Goal: Use online tool/utility: Use online tool/utility

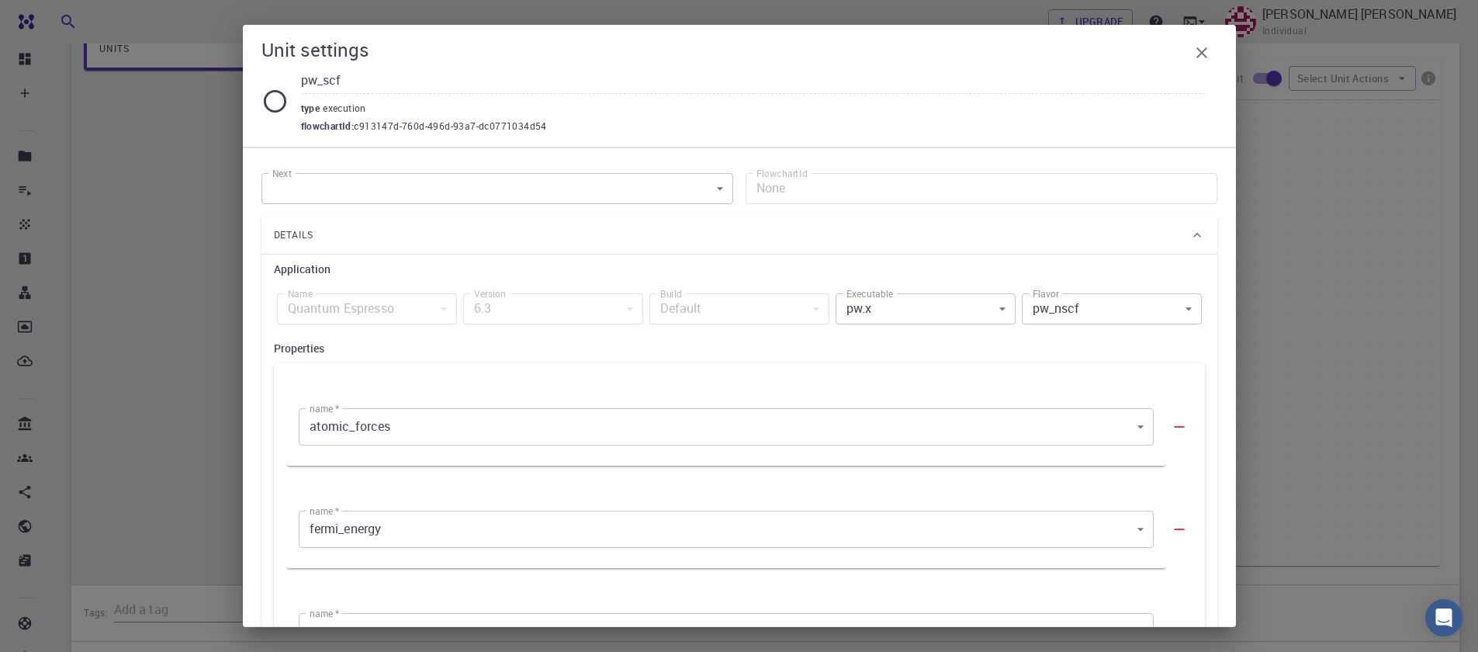
scroll to position [1305, 0]
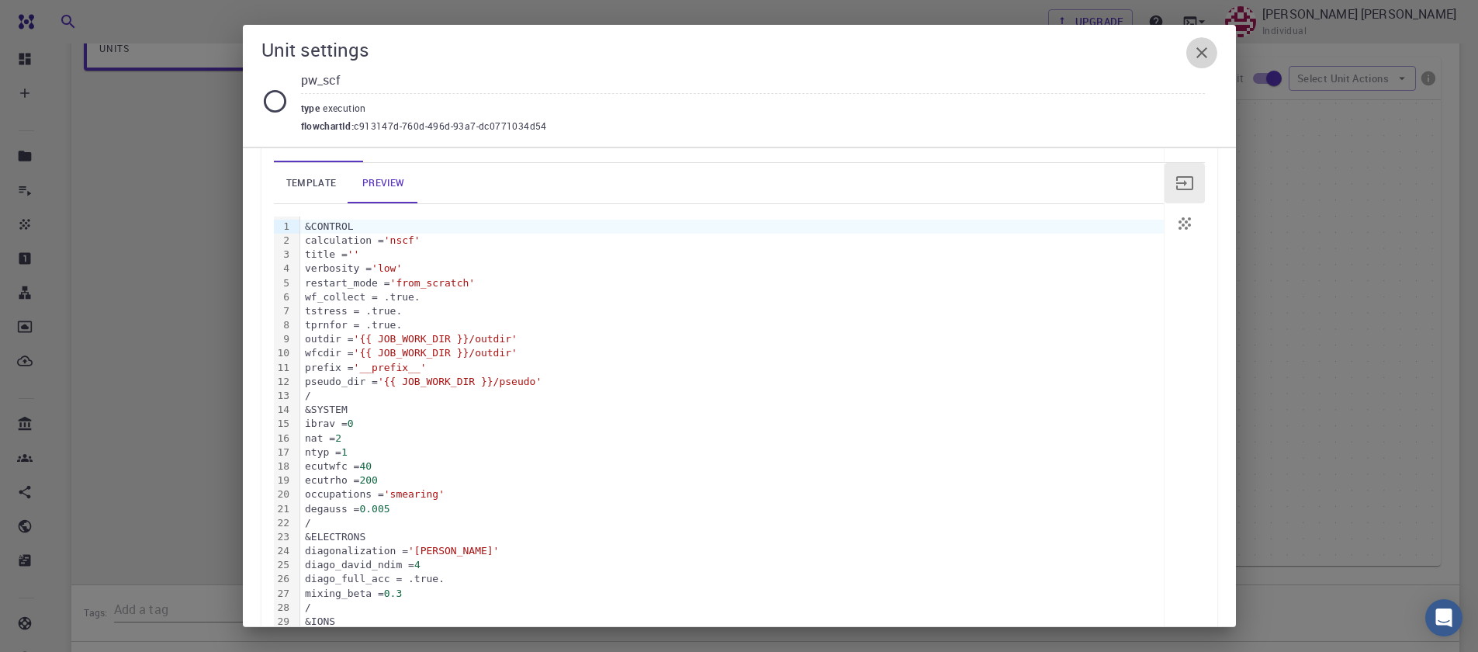
click at [1205, 47] on icon "button" at bounding box center [1201, 52] width 19 height 19
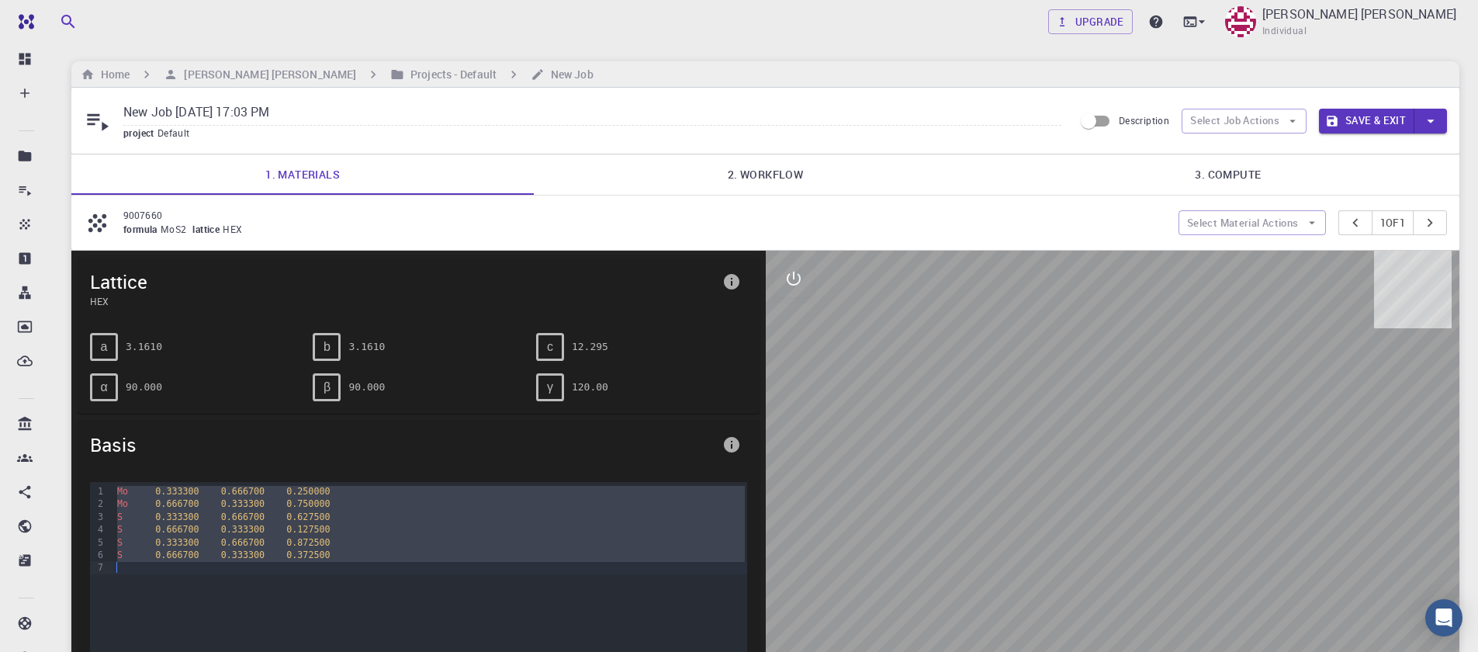
drag, startPoint x: 114, startPoint y: 493, endPoint x: 272, endPoint y: 571, distance: 176.6
click at [272, 571] on div "Mo 0.333300 0.666700 0.250000 Mo 0.666700 0.333300 0.750000 S 0.333300 0.666700…" at bounding box center [429, 559] width 634 height 155
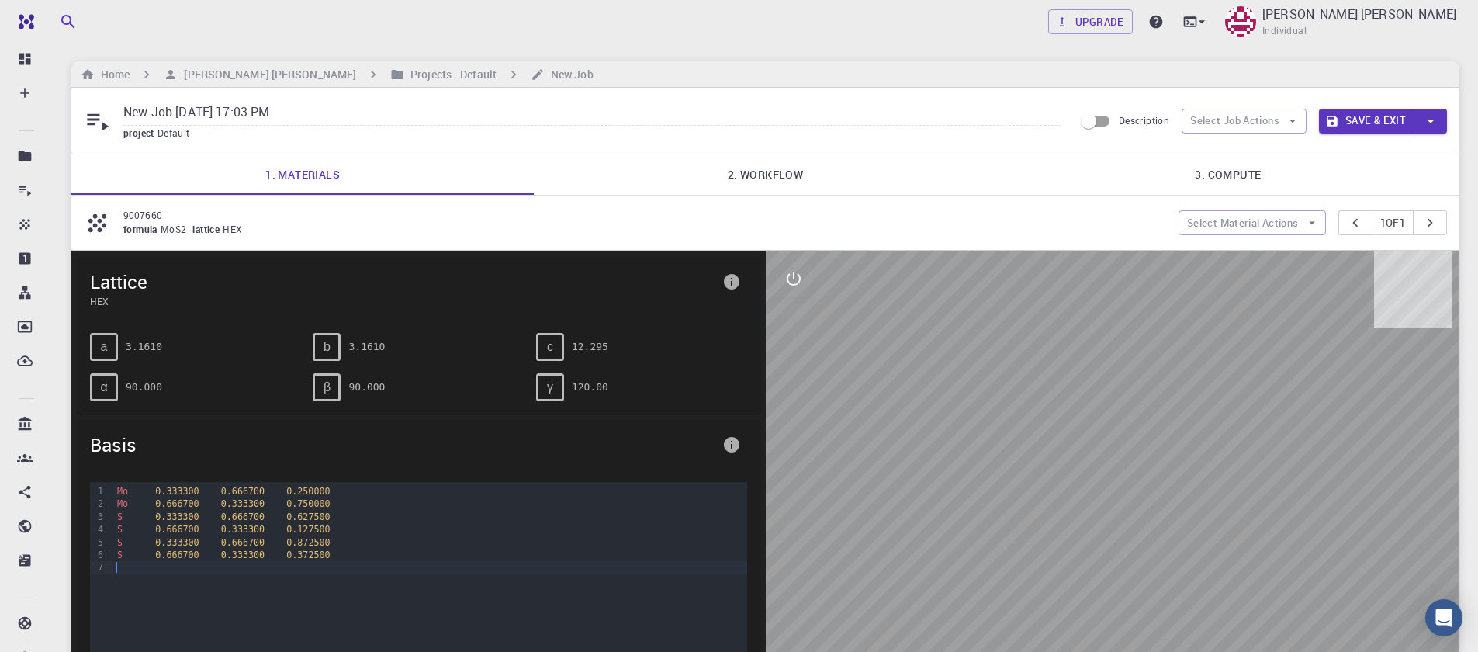
click at [268, 574] on div "Mo 0.333300 0.666700 0.250000 Mo 0.666700 0.333300 0.750000 S 0.333300 0.666700…" at bounding box center [429, 559] width 634 height 155
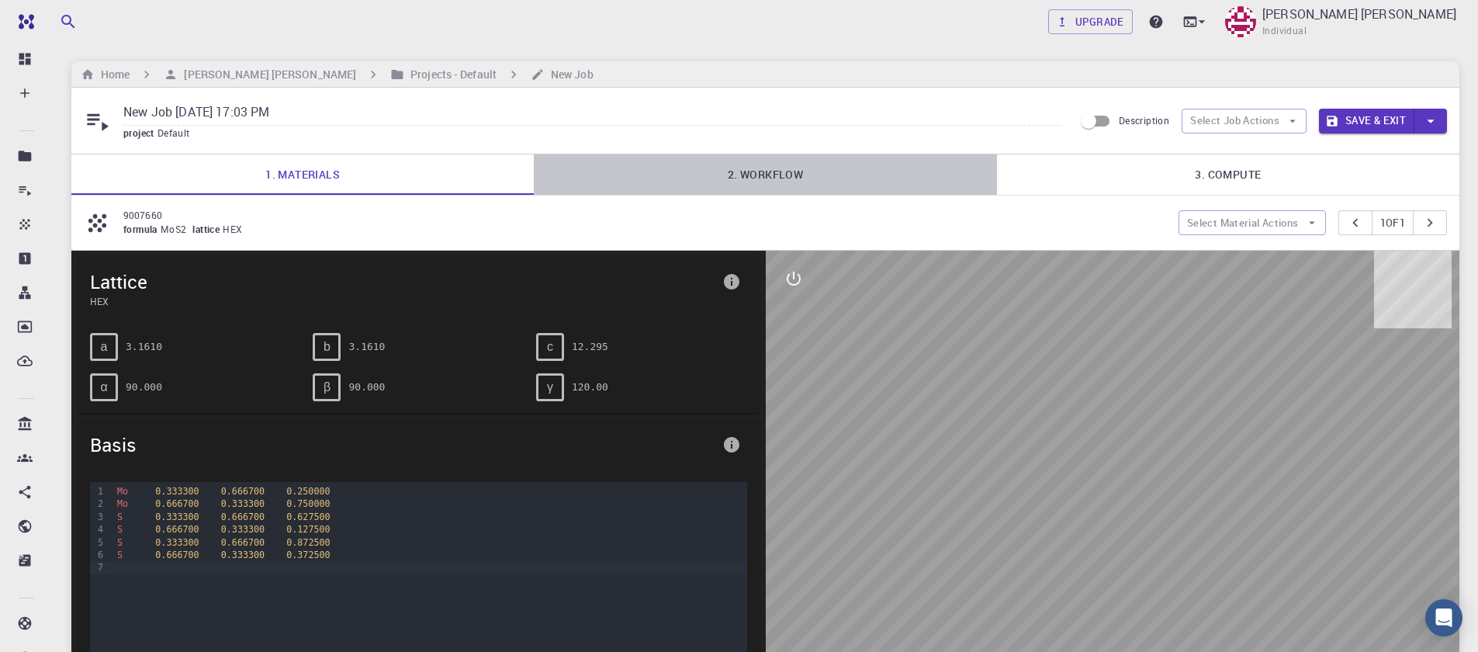
click at [743, 188] on link "2. Workflow" at bounding box center [765, 174] width 462 height 40
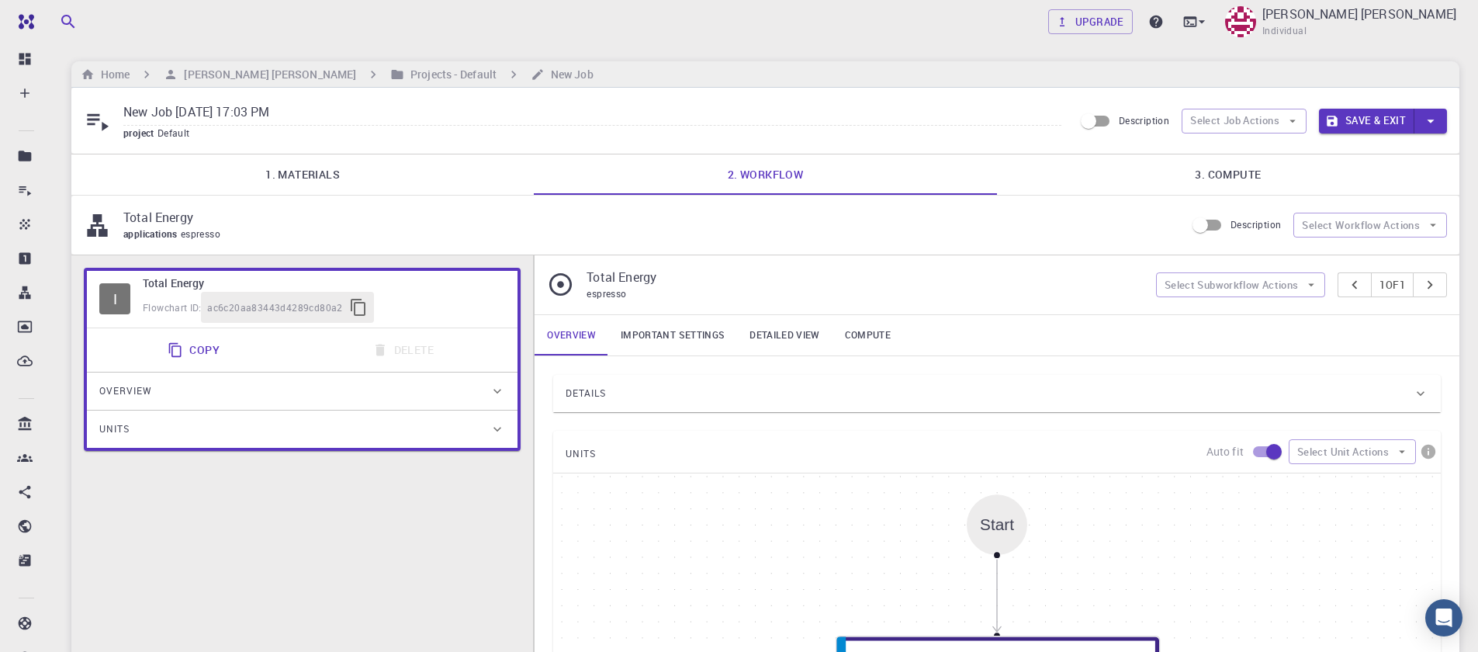
click at [657, 328] on link "Important settings" at bounding box center [672, 335] width 129 height 40
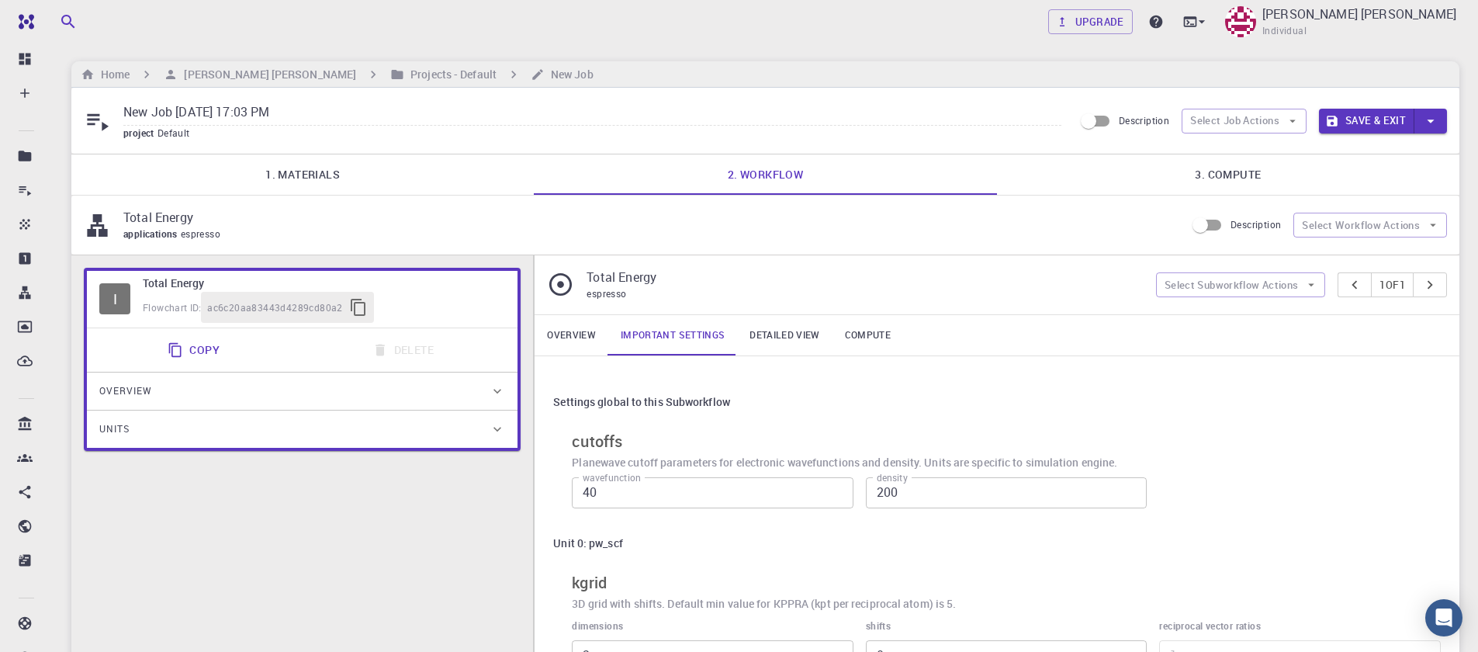
drag, startPoint x: 579, startPoint y: 340, endPoint x: 663, endPoint y: 346, distance: 84.8
click at [577, 340] on link "Overview" at bounding box center [571, 335] width 74 height 40
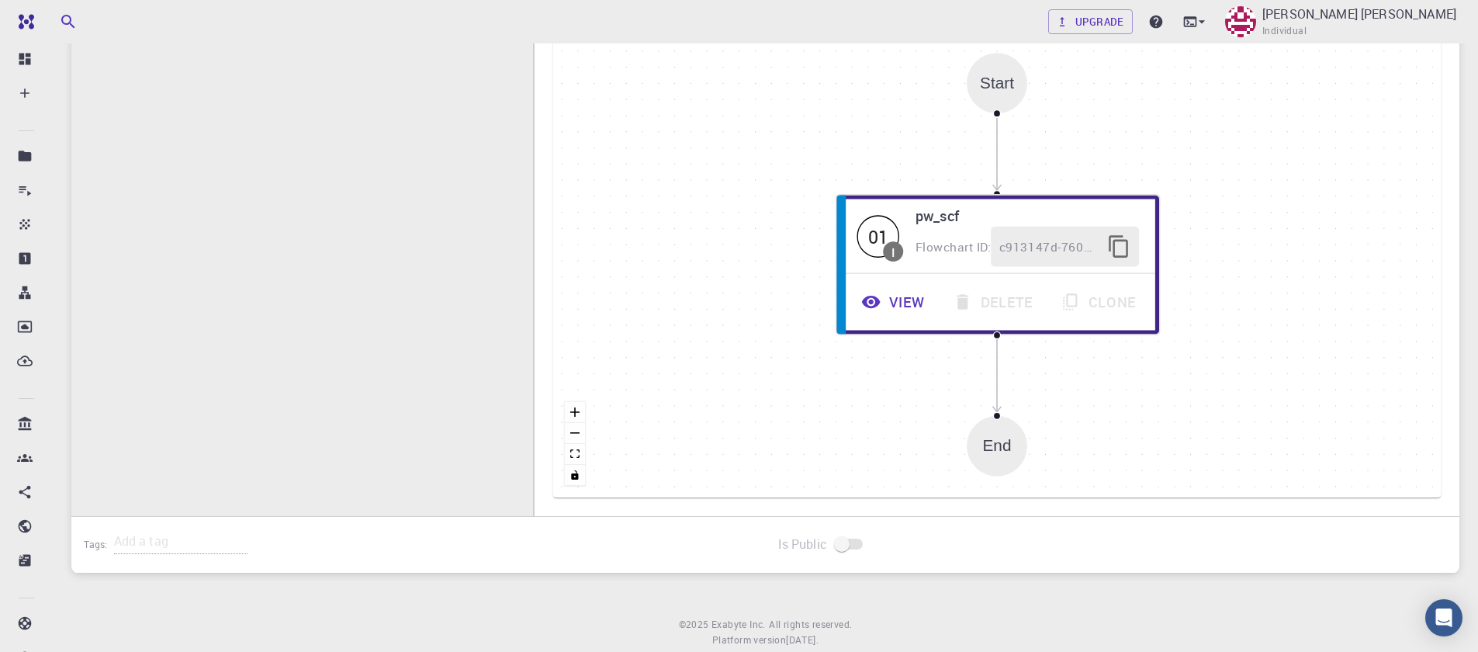
scroll to position [465, 0]
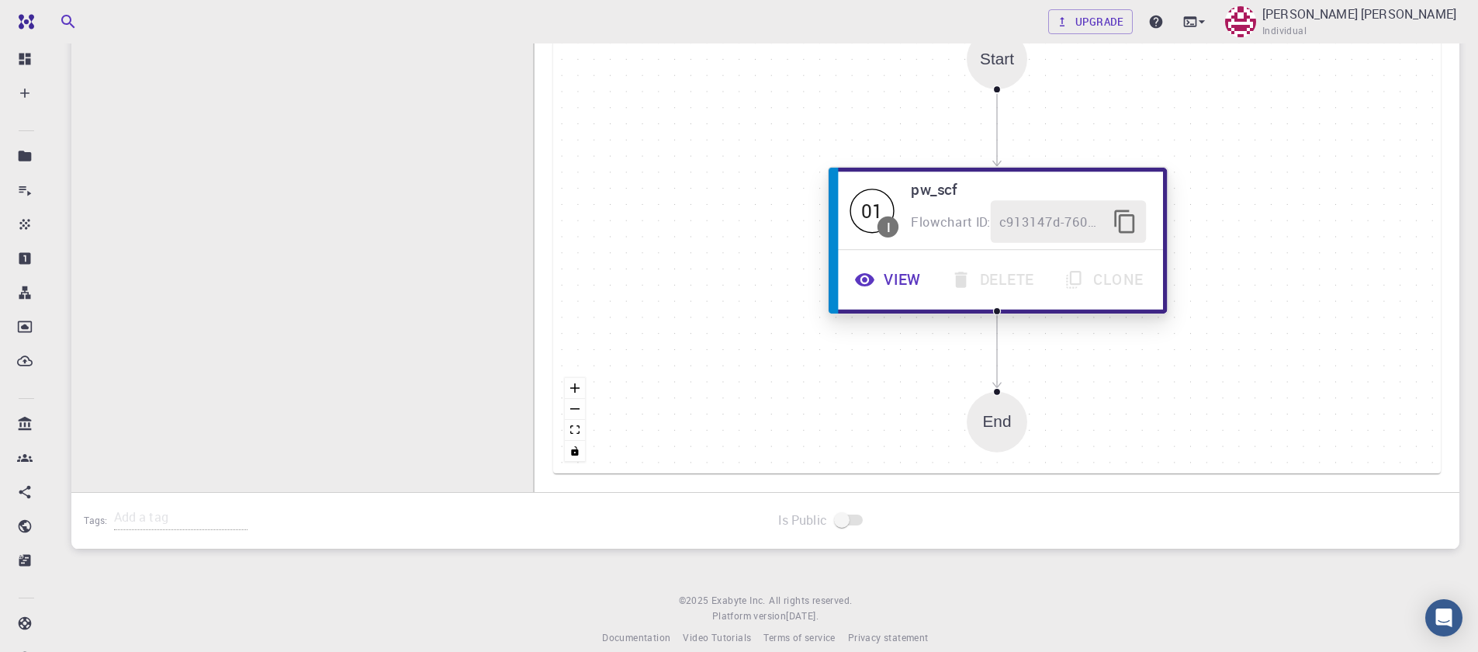
click at [869, 289] on icon "button" at bounding box center [864, 279] width 21 height 21
click at [870, 284] on icon "button" at bounding box center [865, 278] width 19 height 13
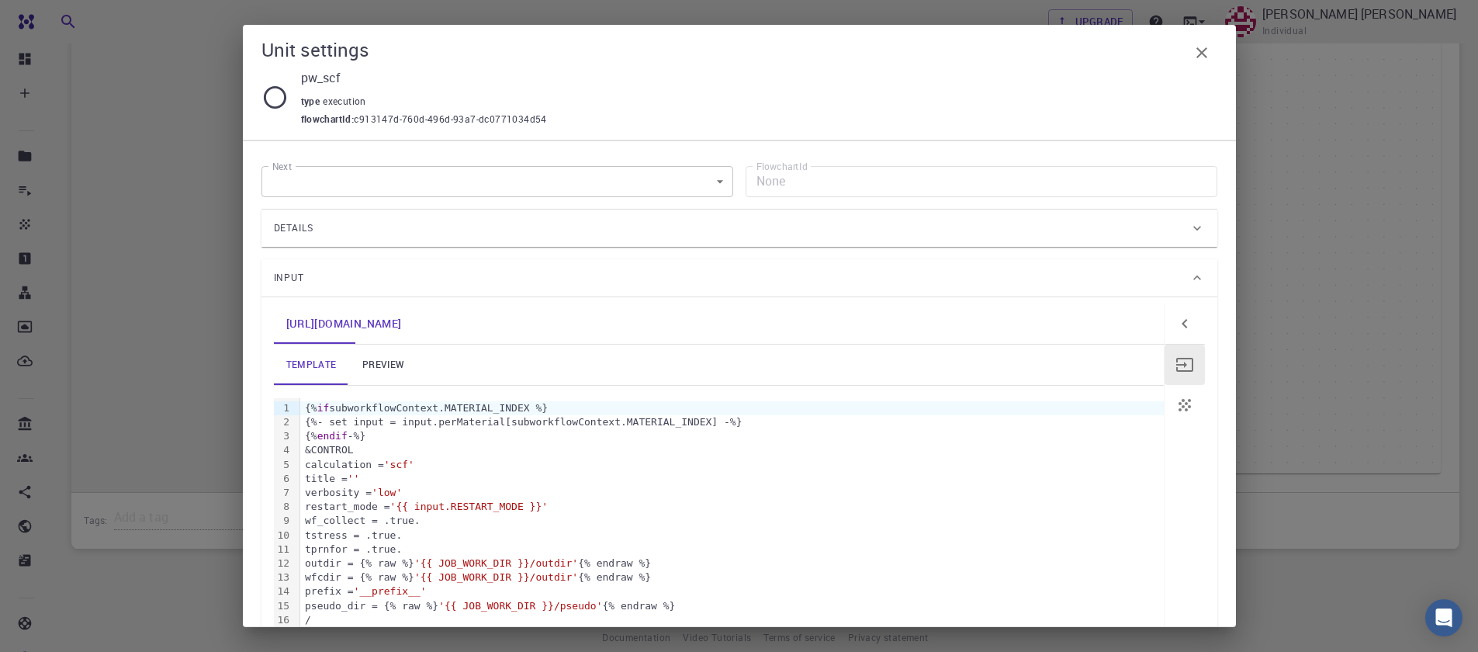
click at [399, 366] on link "preview" at bounding box center [383, 364] width 70 height 40
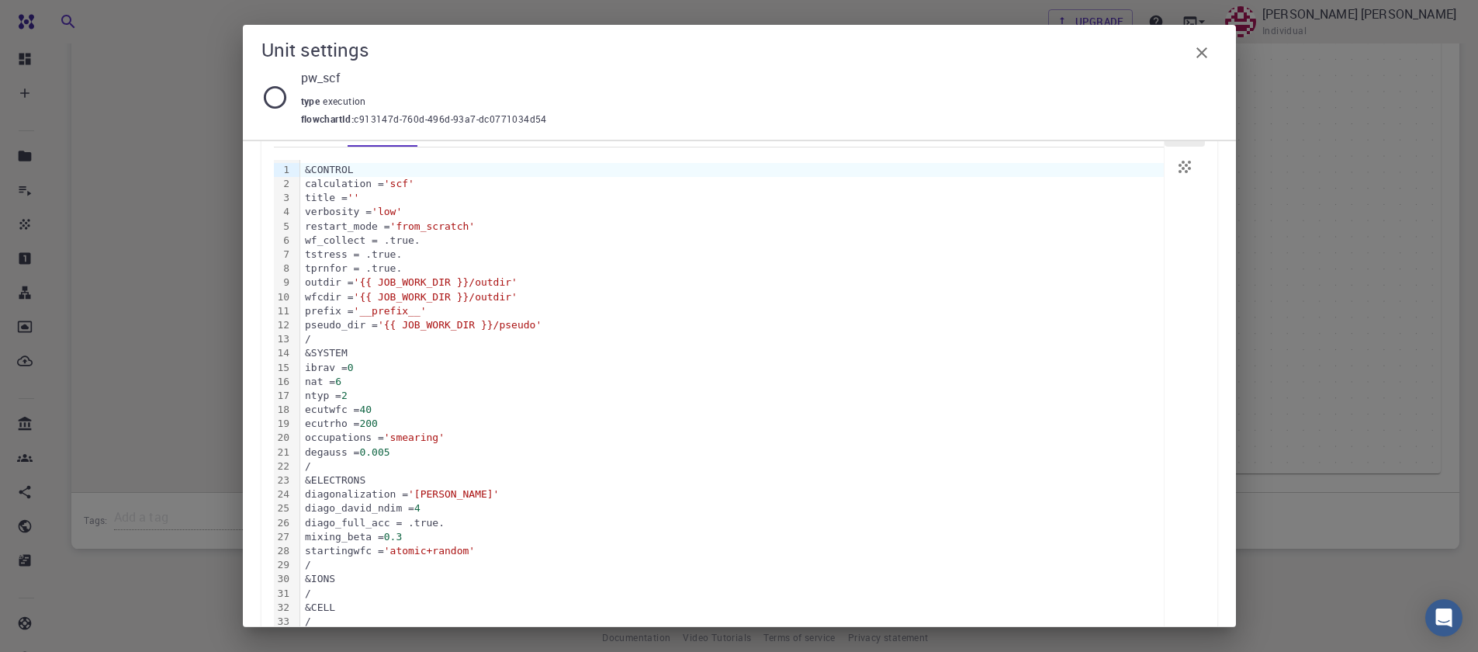
scroll to position [279, 0]
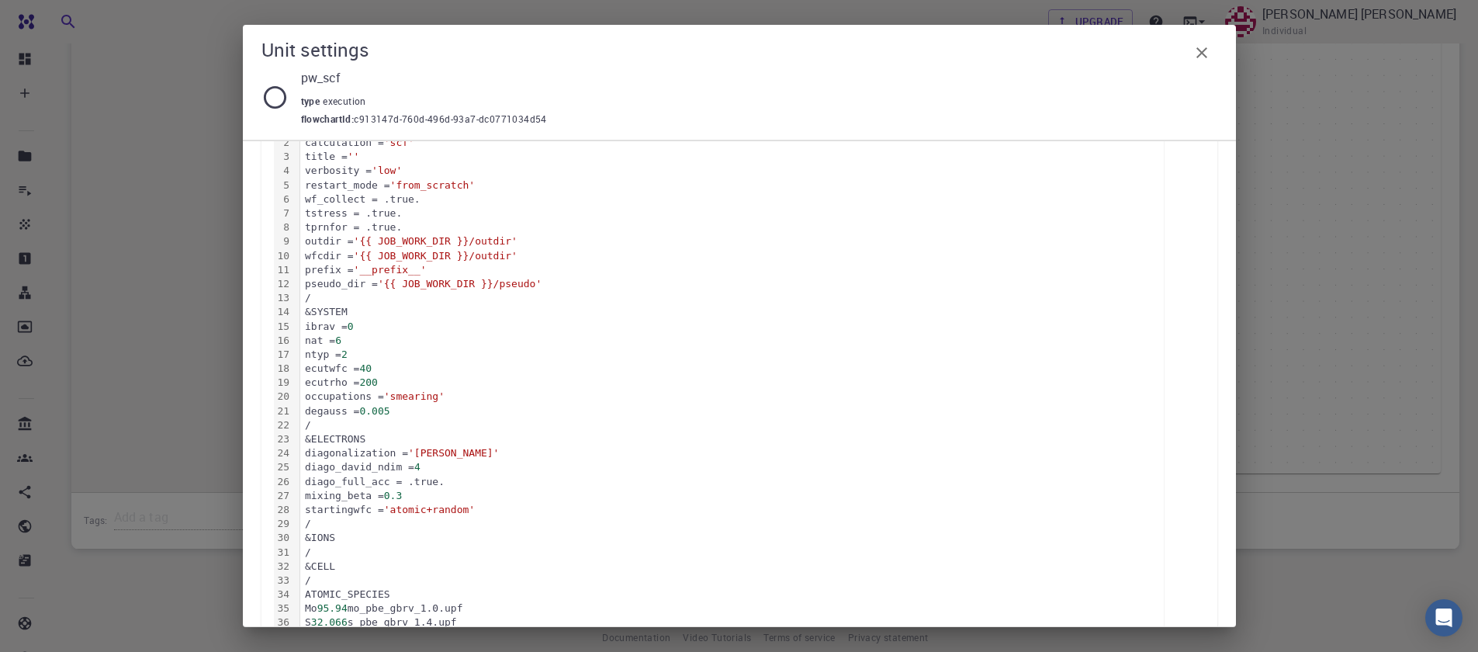
drag, startPoint x: 302, startPoint y: 295, endPoint x: 309, endPoint y: 299, distance: 8.7
click at [309, 299] on div "/" at bounding box center [731, 298] width 863 height 14
click at [409, 386] on div "ecutrho = 200" at bounding box center [731, 382] width 863 height 14
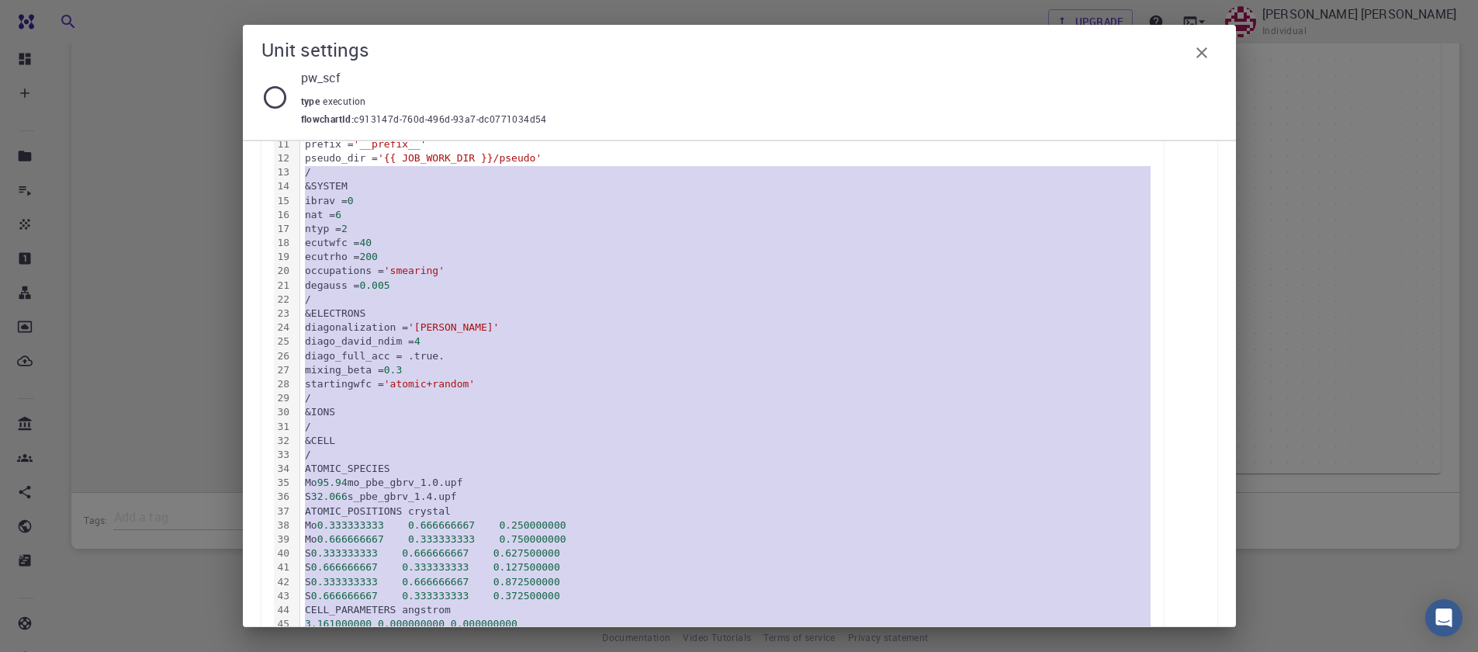
scroll to position [562, 0]
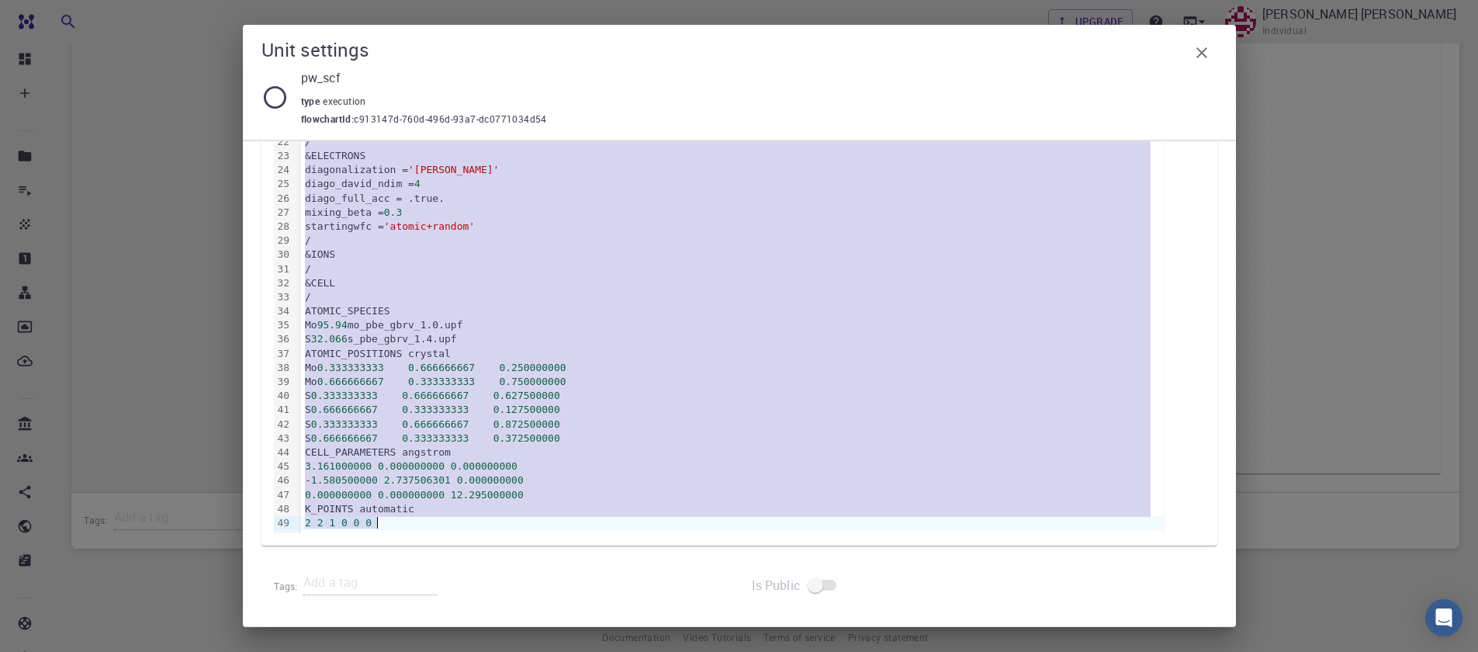
drag, startPoint x: 306, startPoint y: 299, endPoint x: 564, endPoint y: 698, distance: 475.3
click at [564, 651] on html "Free Dashboard Create New Job New Material Create Material Upload File Import f…" at bounding box center [739, 103] width 1478 height 1136
copy div "/ &SYSTEM ibrav = 0 nat = 6 ntyp = 2 ecutwfc = 40 ecutrho = 200 occupations = '…"
drag, startPoint x: 460, startPoint y: 330, endPoint x: 437, endPoint y: 358, distance: 35.9
click at [437, 358] on div "&CONTROL calculation = 'scf' title = '' verbosity = 'low' restart_mode = 'from_…" at bounding box center [731, 184] width 863 height 697
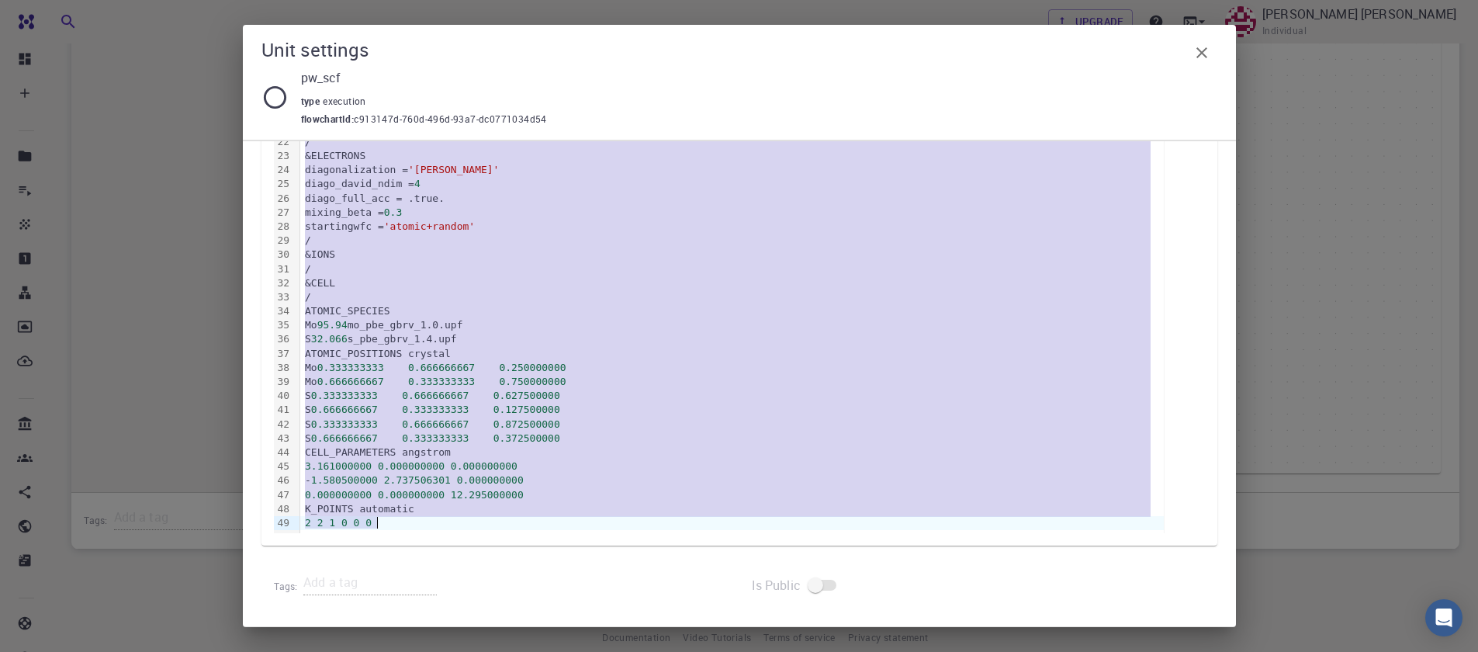
click at [437, 358] on div "ATOMIC_POSITIONS crystal" at bounding box center [731, 354] width 863 height 14
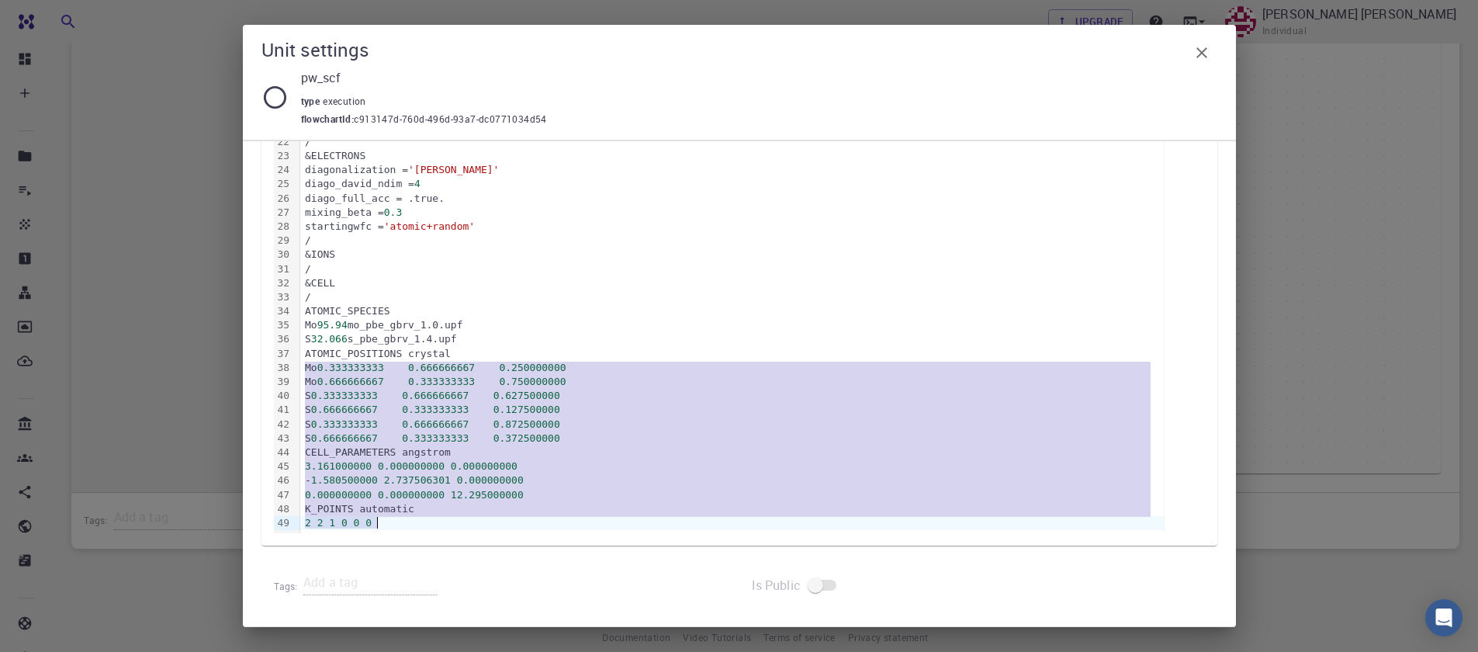
drag, startPoint x: 300, startPoint y: 366, endPoint x: 428, endPoint y: 529, distance: 207.2
click at [428, 529] on div "&CONTROL calculation = 'scf' title = '' verbosity = 'low' restart_mode = 'from_…" at bounding box center [731, 184] width 863 height 697
copy div "Mo 0.333333333 0.666666667 0.250000000 Mo 0.666666667 0.333333333 0.750000000 S…"
click at [433, 101] on div "type execution" at bounding box center [753, 99] width 904 height 25
